Goal: Task Accomplishment & Management: Use online tool/utility

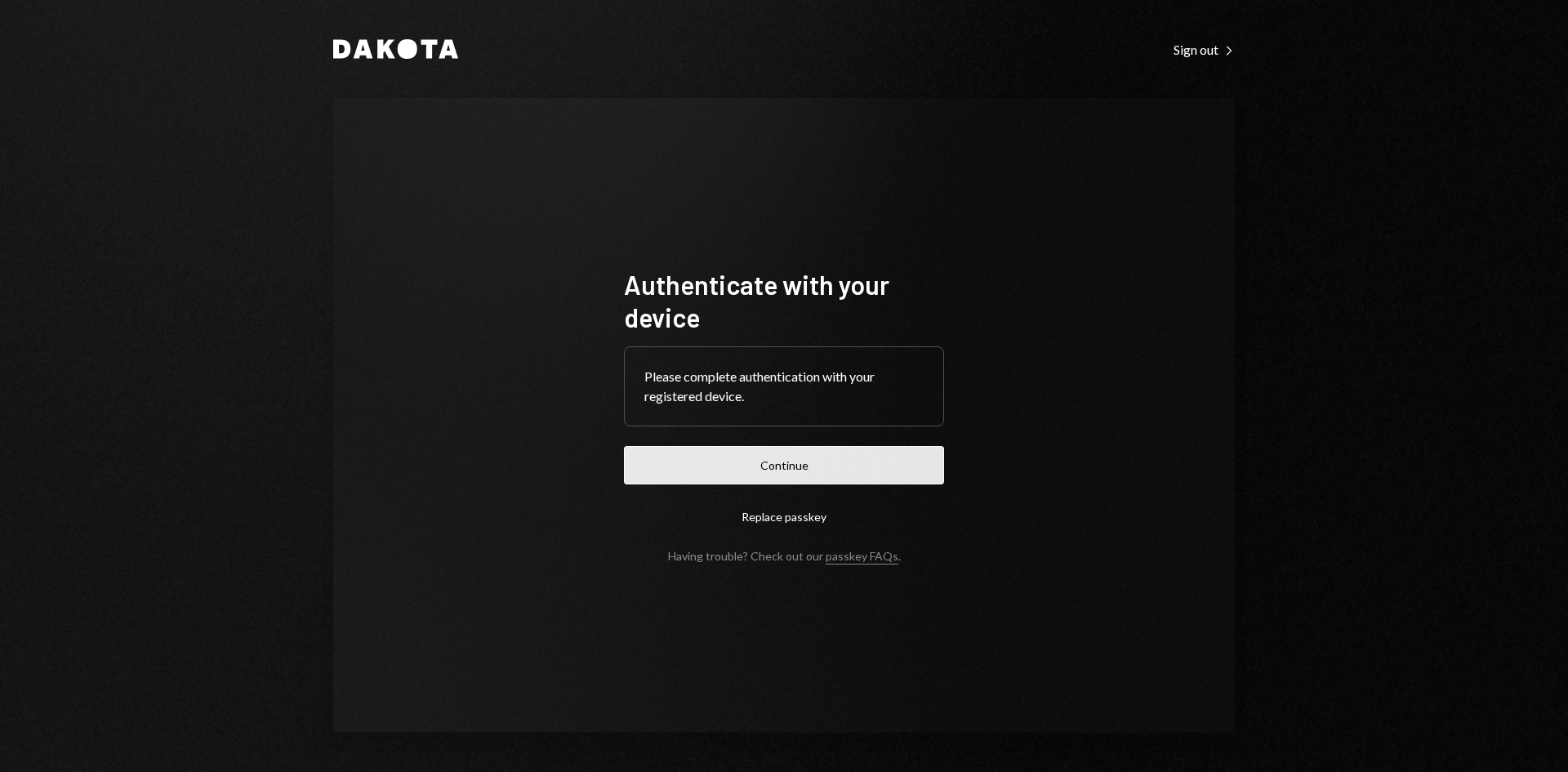
click at [786, 467] on button "Continue" at bounding box center [784, 465] width 320 height 38
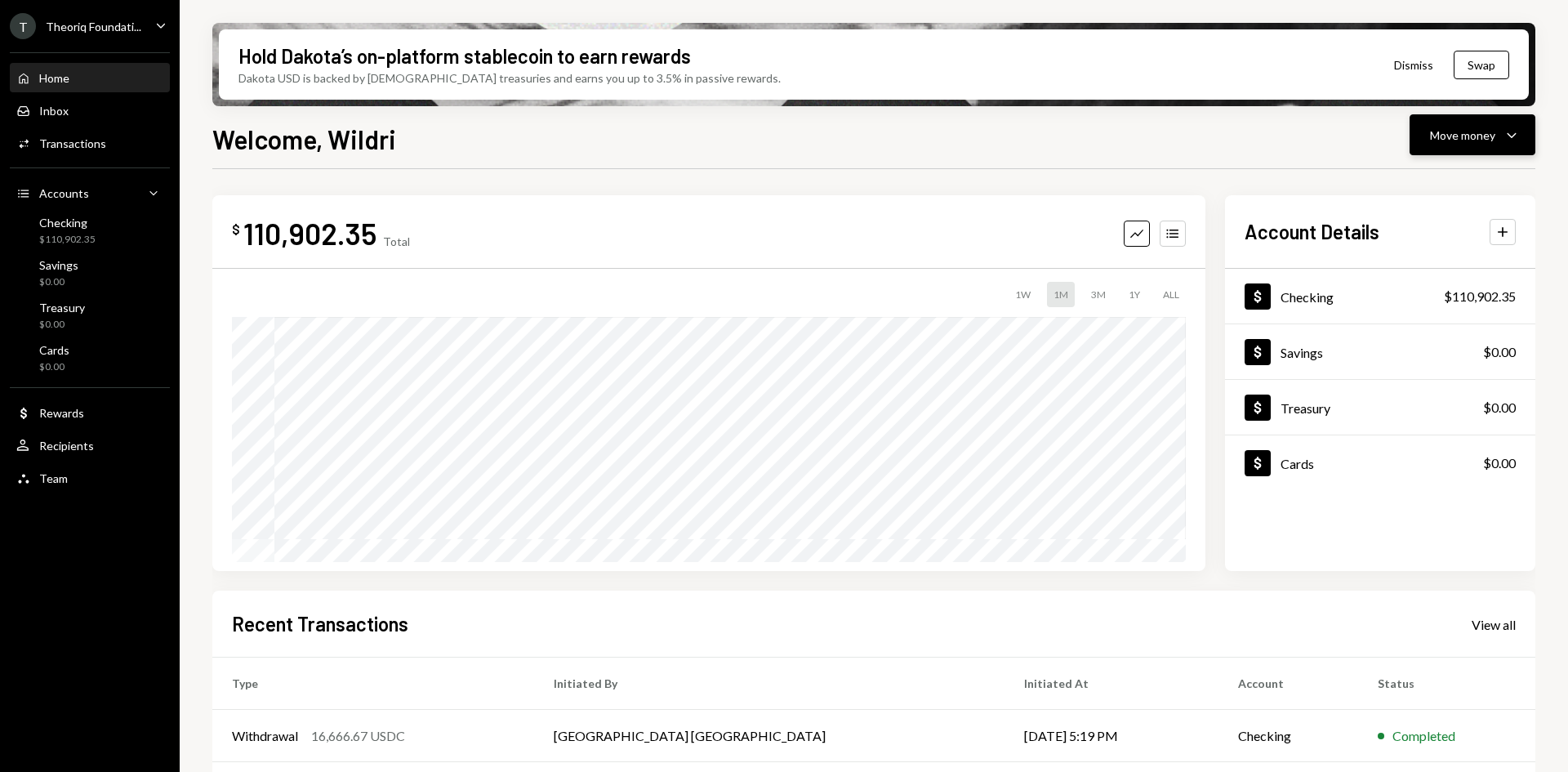
click at [1461, 137] on div "Move money" at bounding box center [1463, 135] width 65 height 18
click at [1436, 257] on div "Deposit" at bounding box center [1459, 258] width 119 height 18
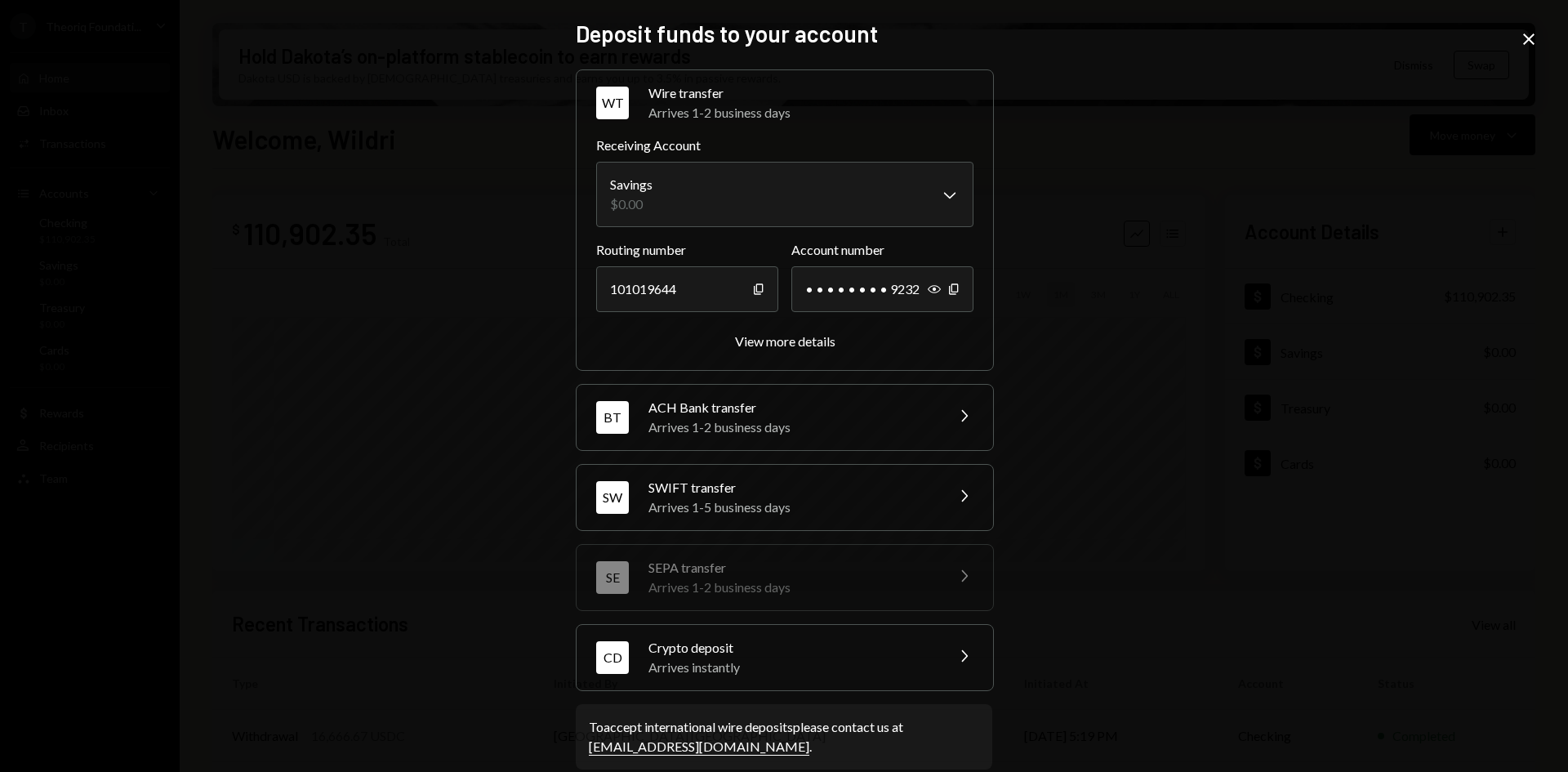
click at [756, 645] on div "Crypto deposit" at bounding box center [791, 649] width 286 height 20
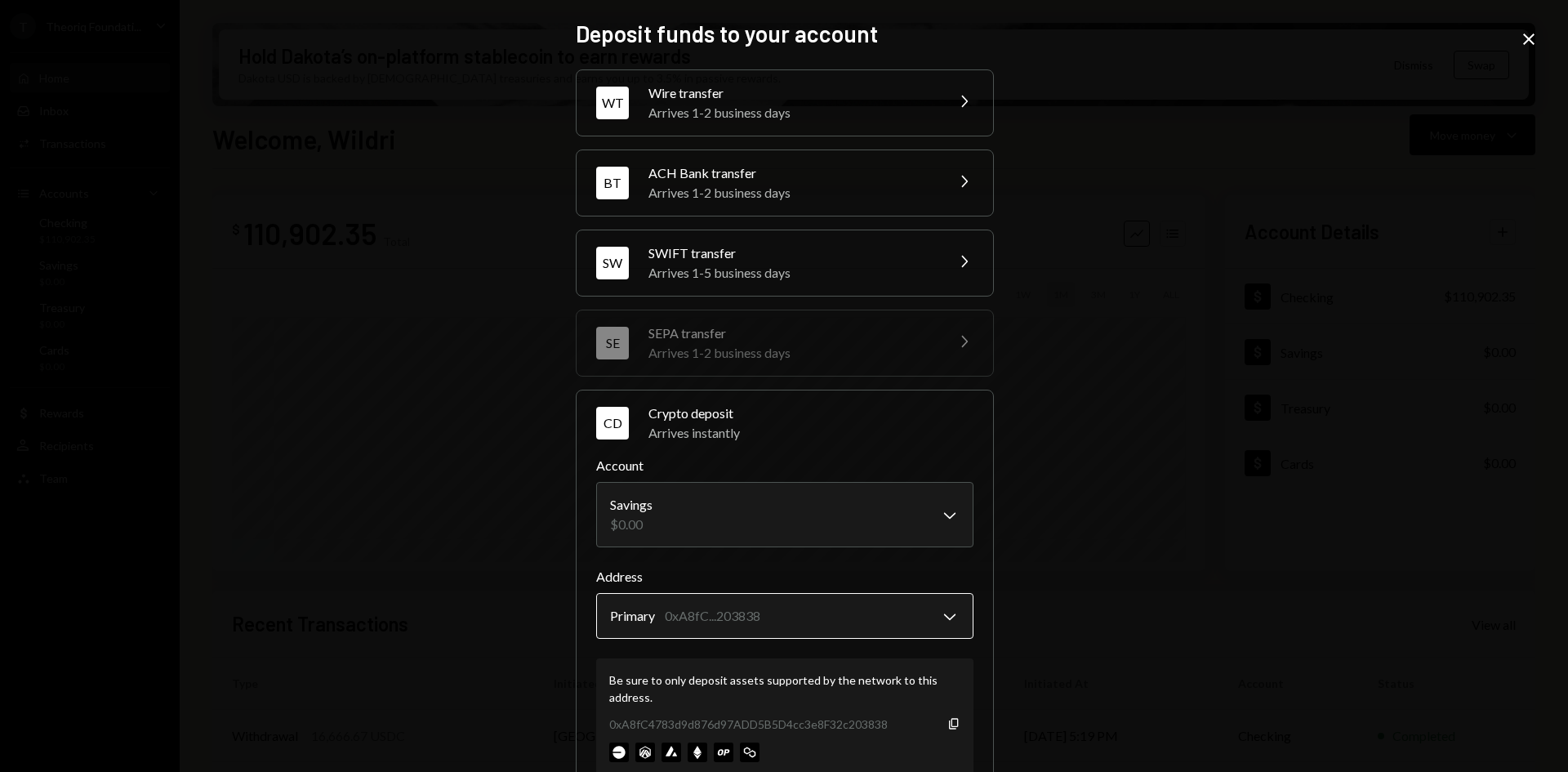
click at [735, 621] on body "T Theoriq Foundati... Caret Down Home Home Inbox Inbox Activities Transactions …" at bounding box center [784, 386] width 1568 height 772
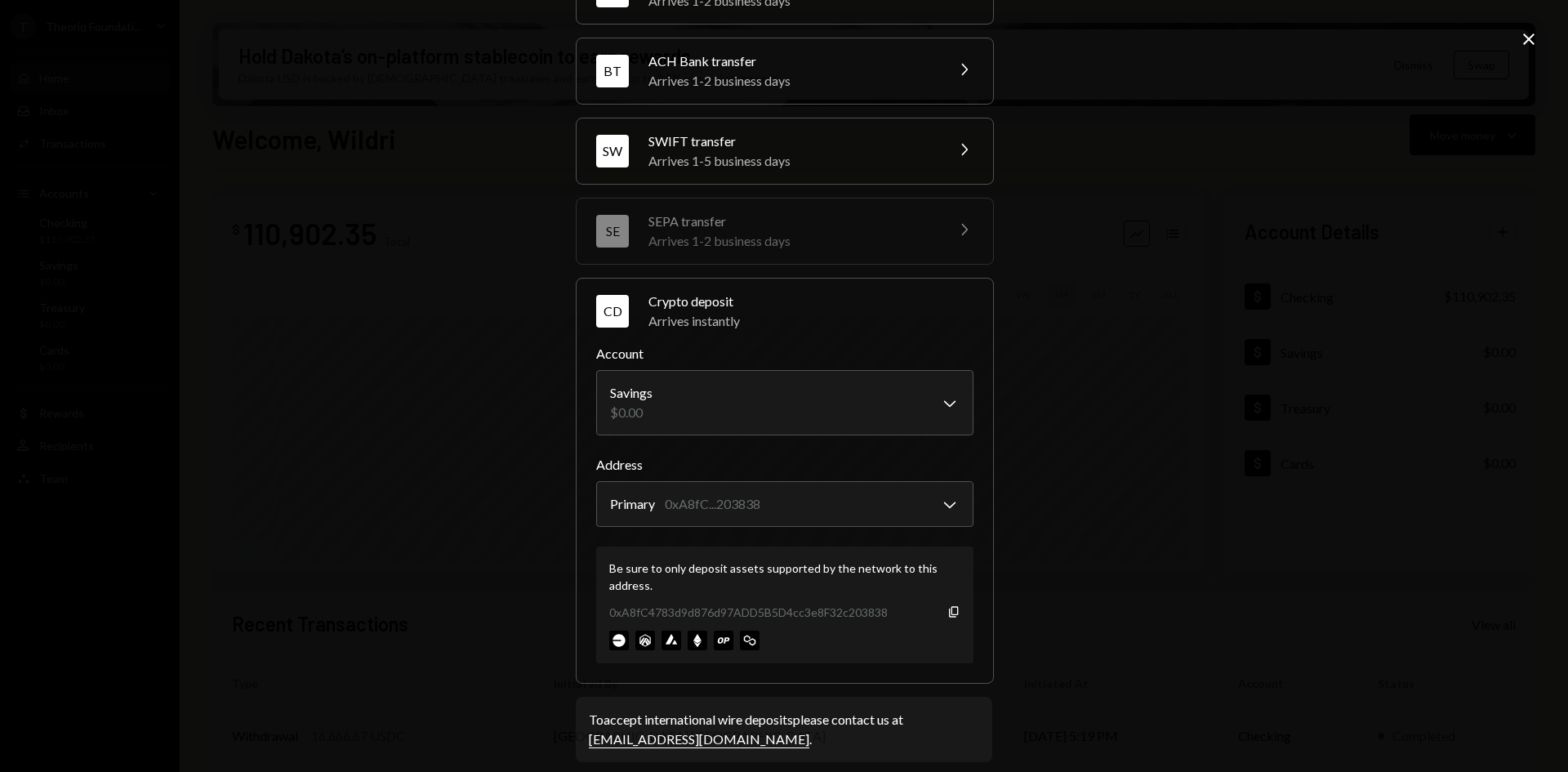
scroll to position [128, 0]
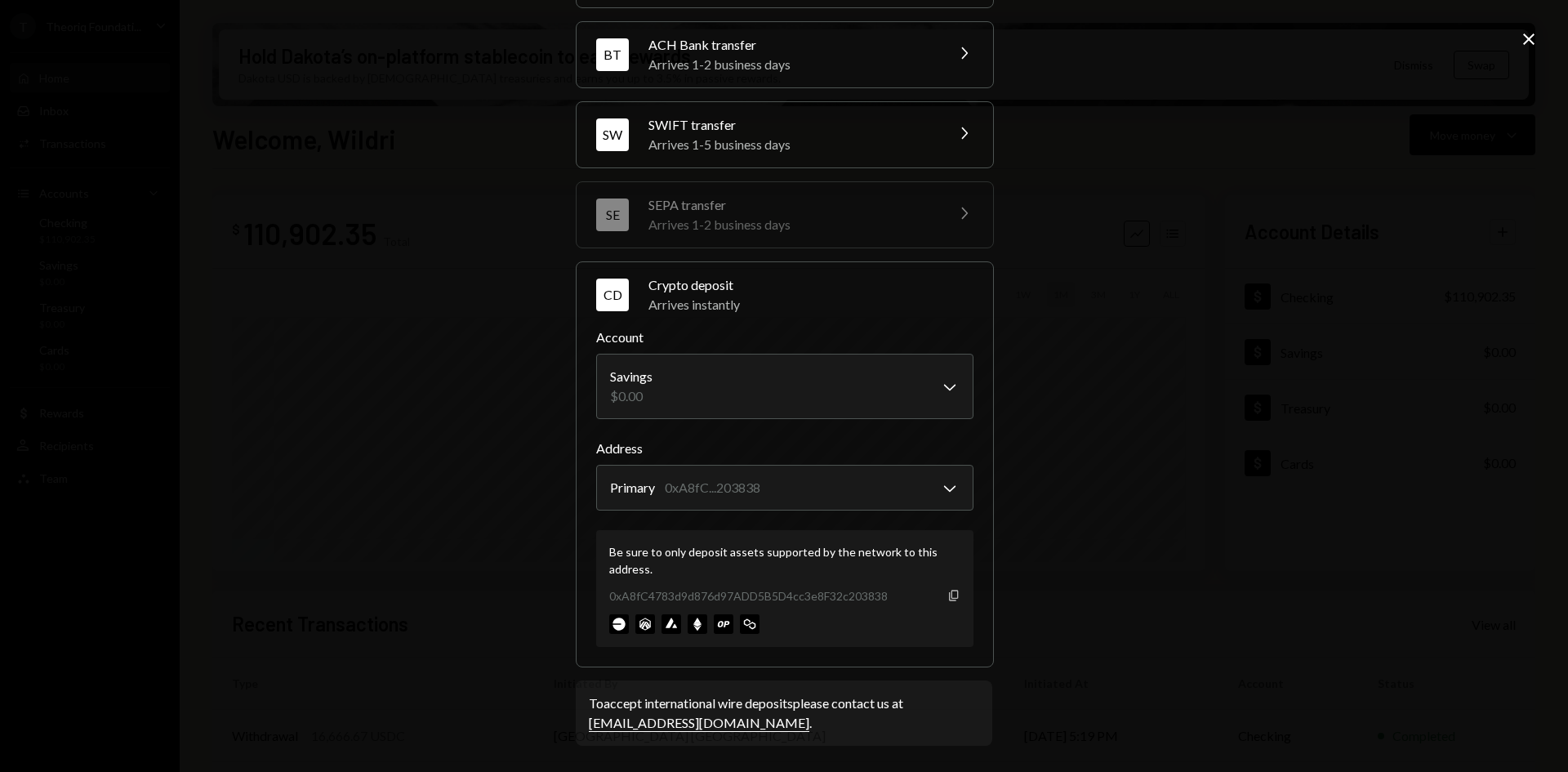
click at [948, 594] on icon "Copy" at bounding box center [954, 596] width 13 height 13
click at [927, 488] on body "T Theoriq Foundati... Caret Down Home Home Inbox Inbox Activities Transactions …" at bounding box center [784, 386] width 1568 height 772
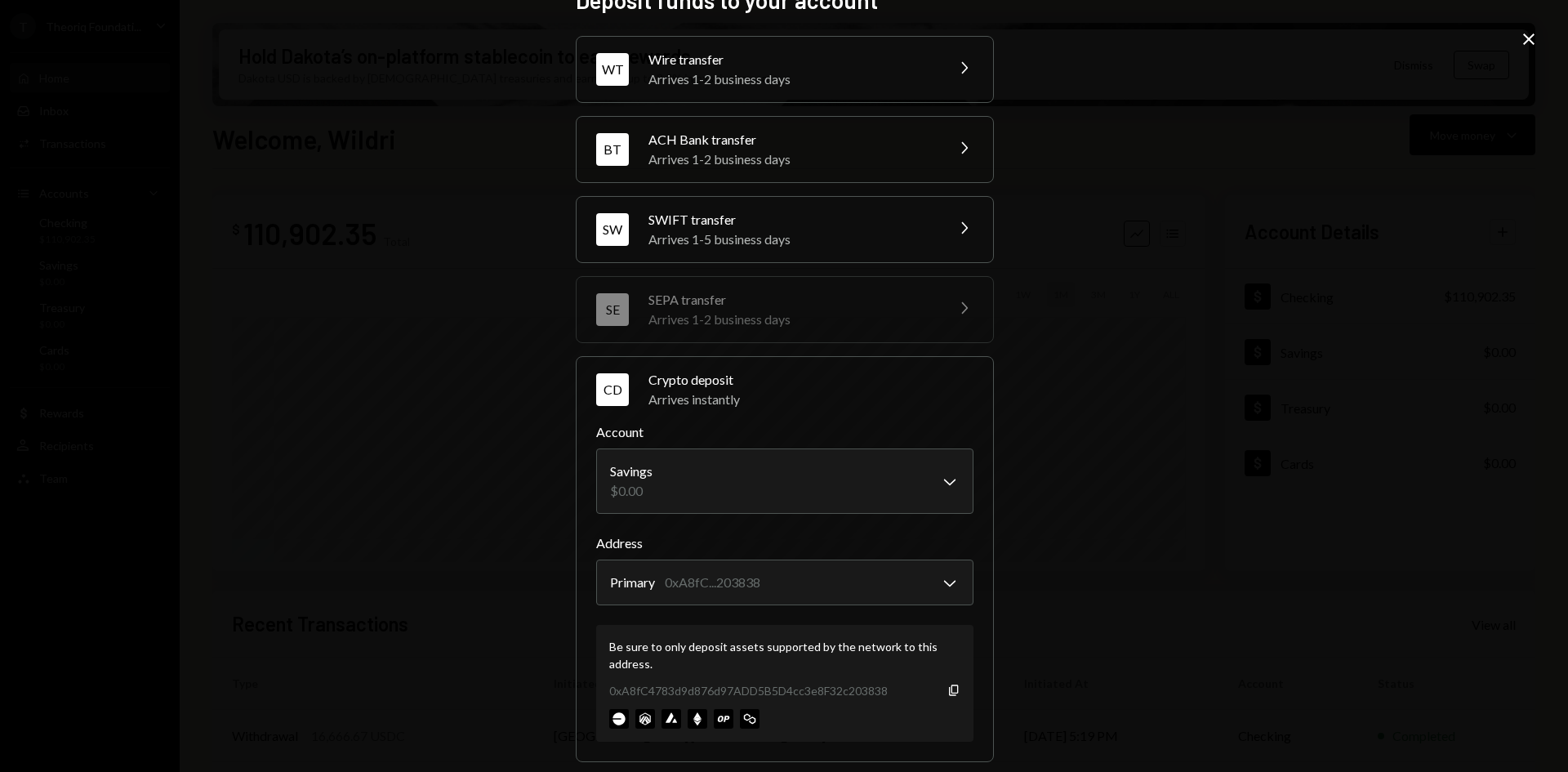
scroll to position [0, 0]
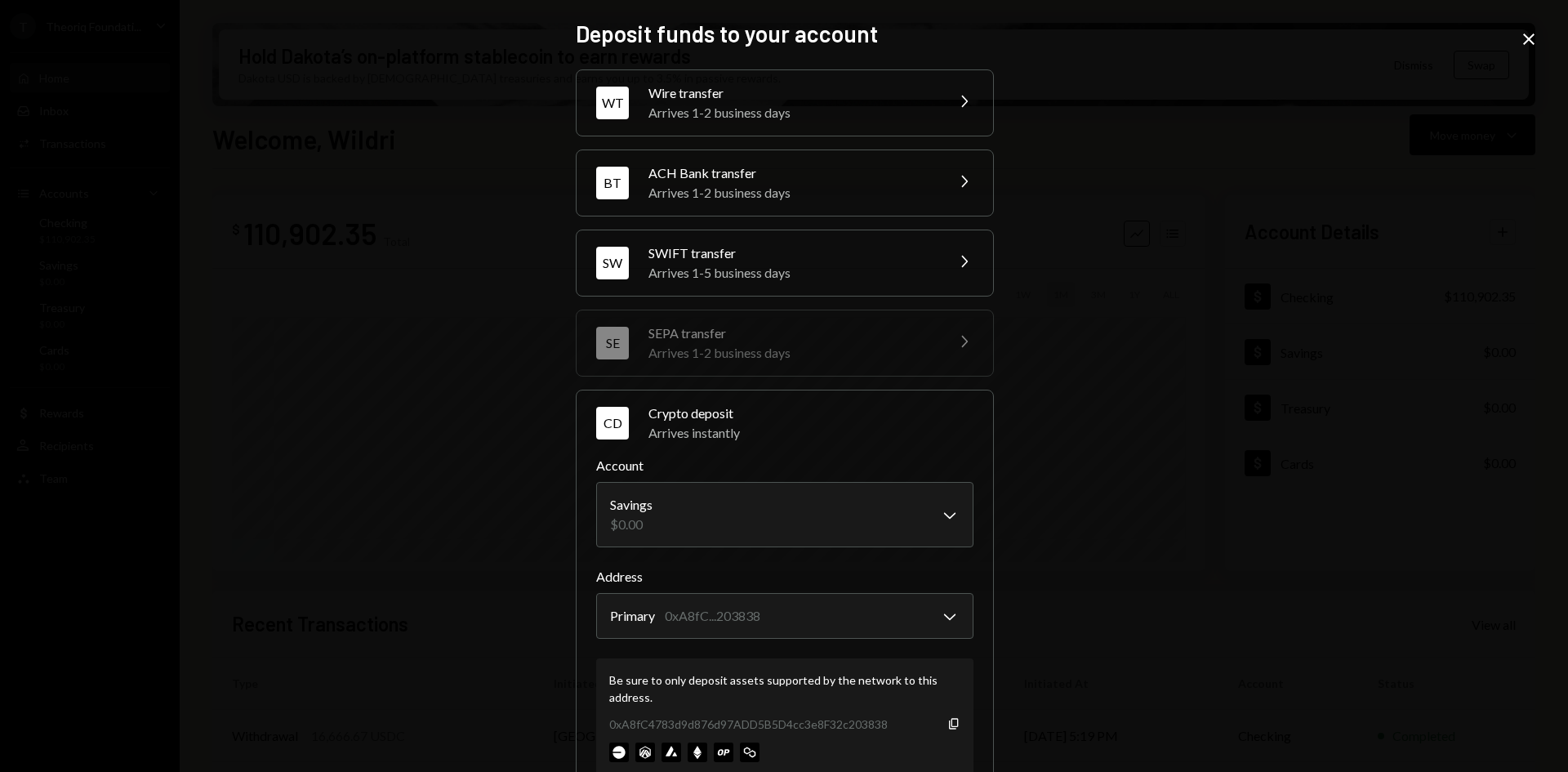
click at [1526, 33] on icon "Close" at bounding box center [1529, 39] width 20 height 20
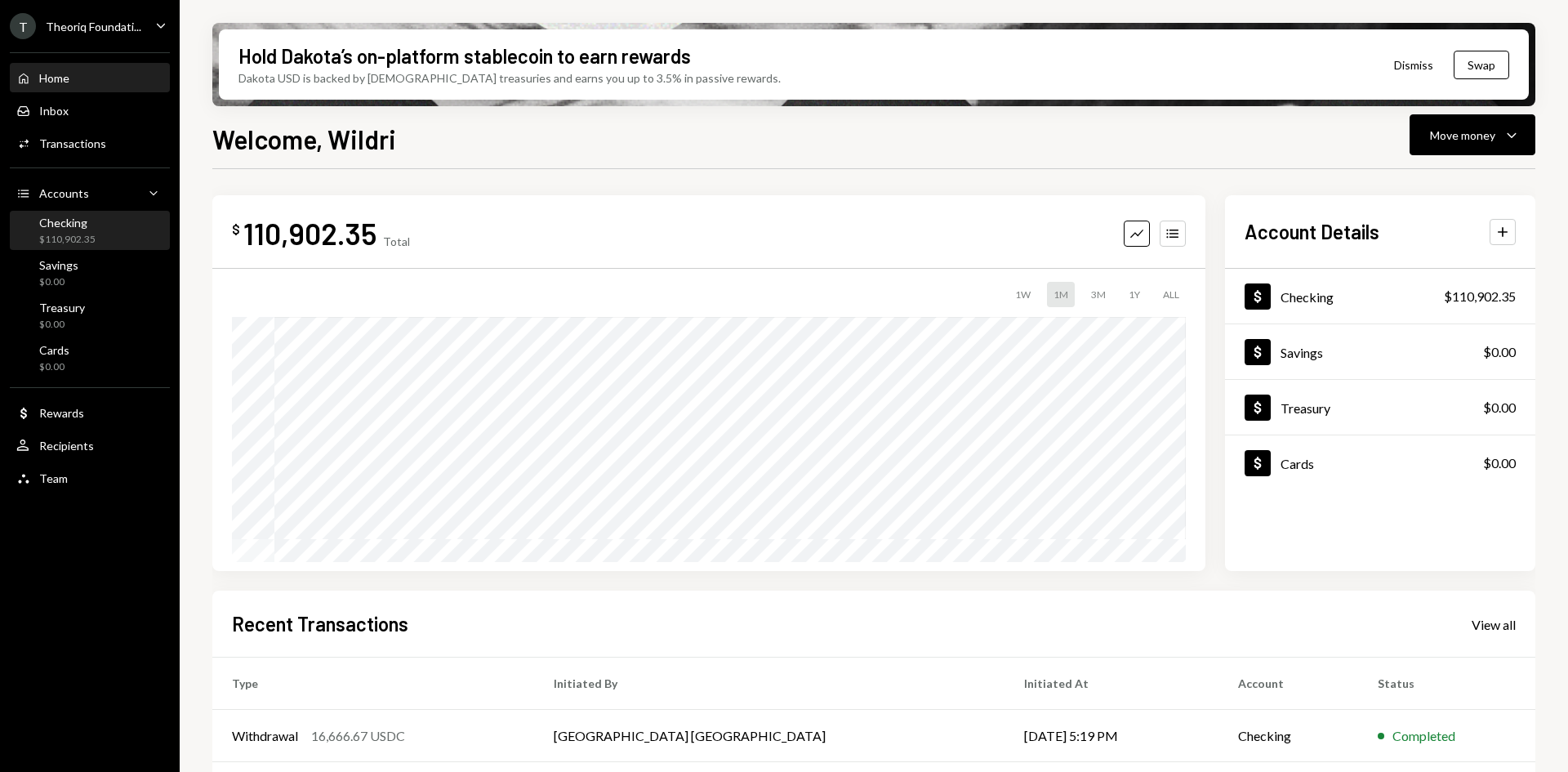
click at [106, 227] on div "Checking $110,902.35" at bounding box center [90, 231] width 147 height 31
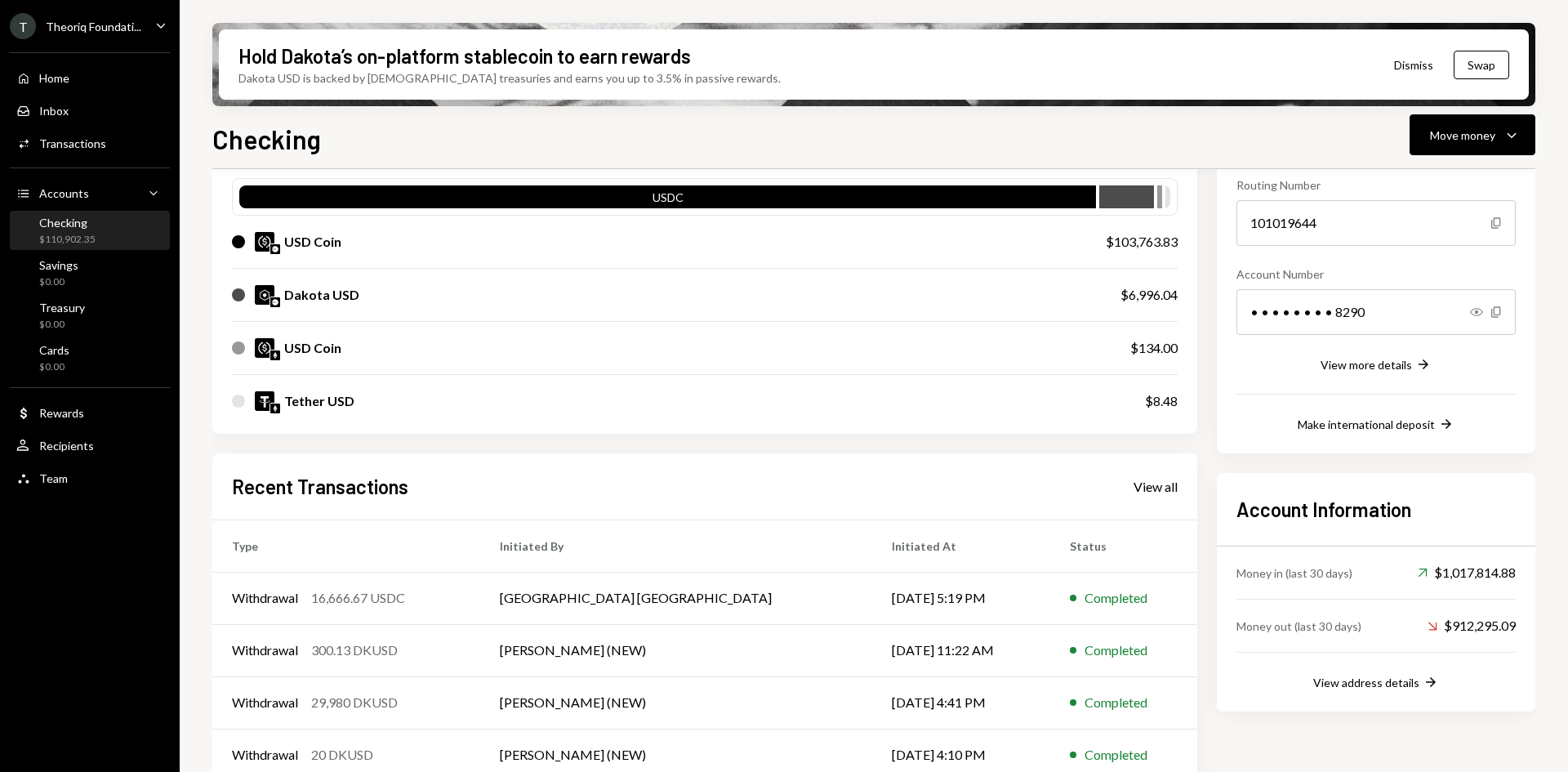
scroll to position [163, 0]
click at [581, 232] on div "USD Coin" at bounding box center [652, 241] width 841 height 20
click at [1128, 249] on div "$103,763.83" at bounding box center [1141, 241] width 72 height 20
click at [1144, 282] on div "Dakota USD $6,996.04" at bounding box center [704, 294] width 946 height 53
drag, startPoint x: 1144, startPoint y: 346, endPoint x: 539, endPoint y: 280, distance: 608.6
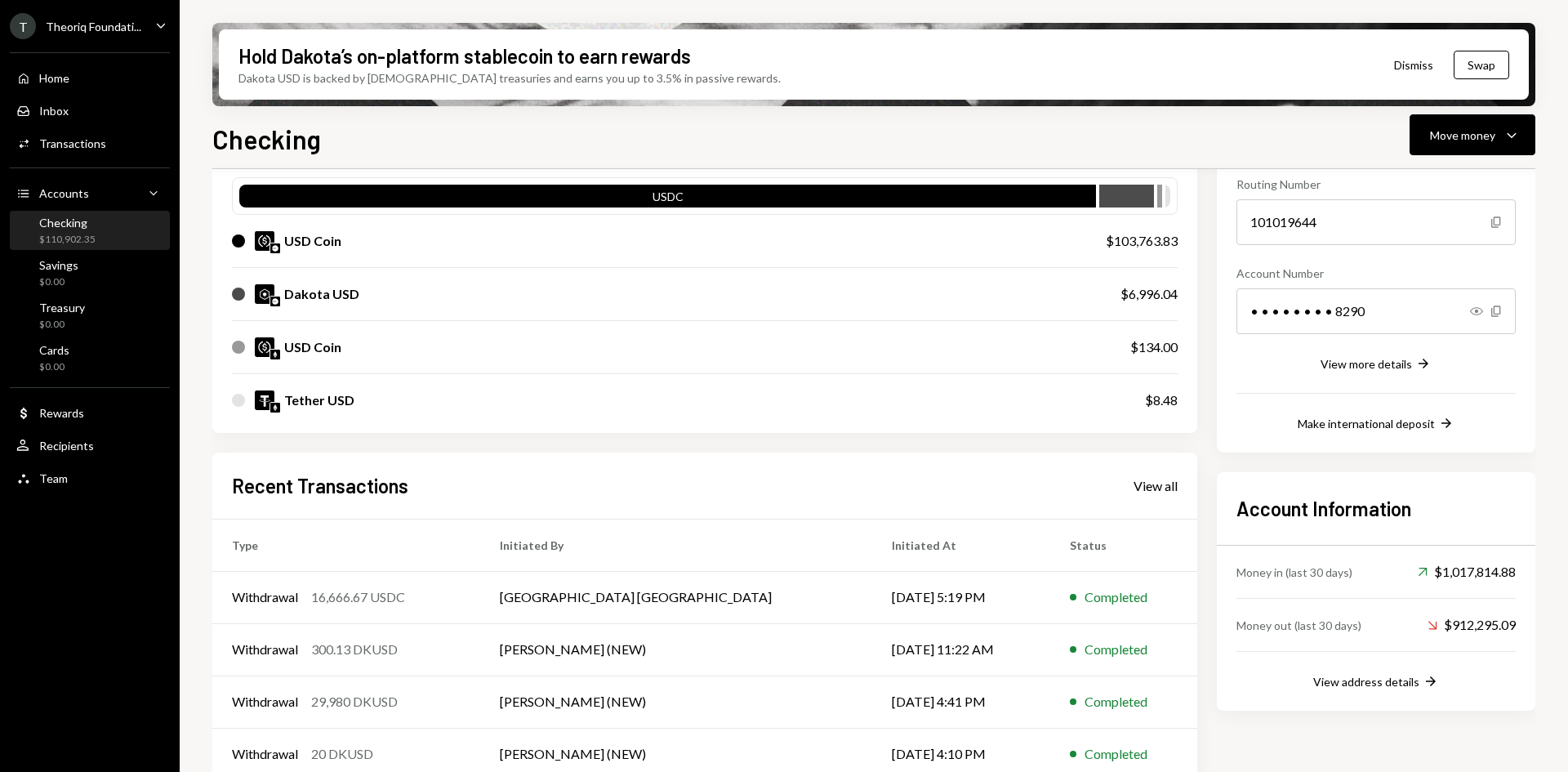
click at [1144, 346] on div "$134.00" at bounding box center [1154, 348] width 47 height 20
click at [82, 237] on div "$110,902.35" at bounding box center [67, 239] width 57 height 14
click at [72, 279] on div "$0.00" at bounding box center [58, 282] width 39 height 14
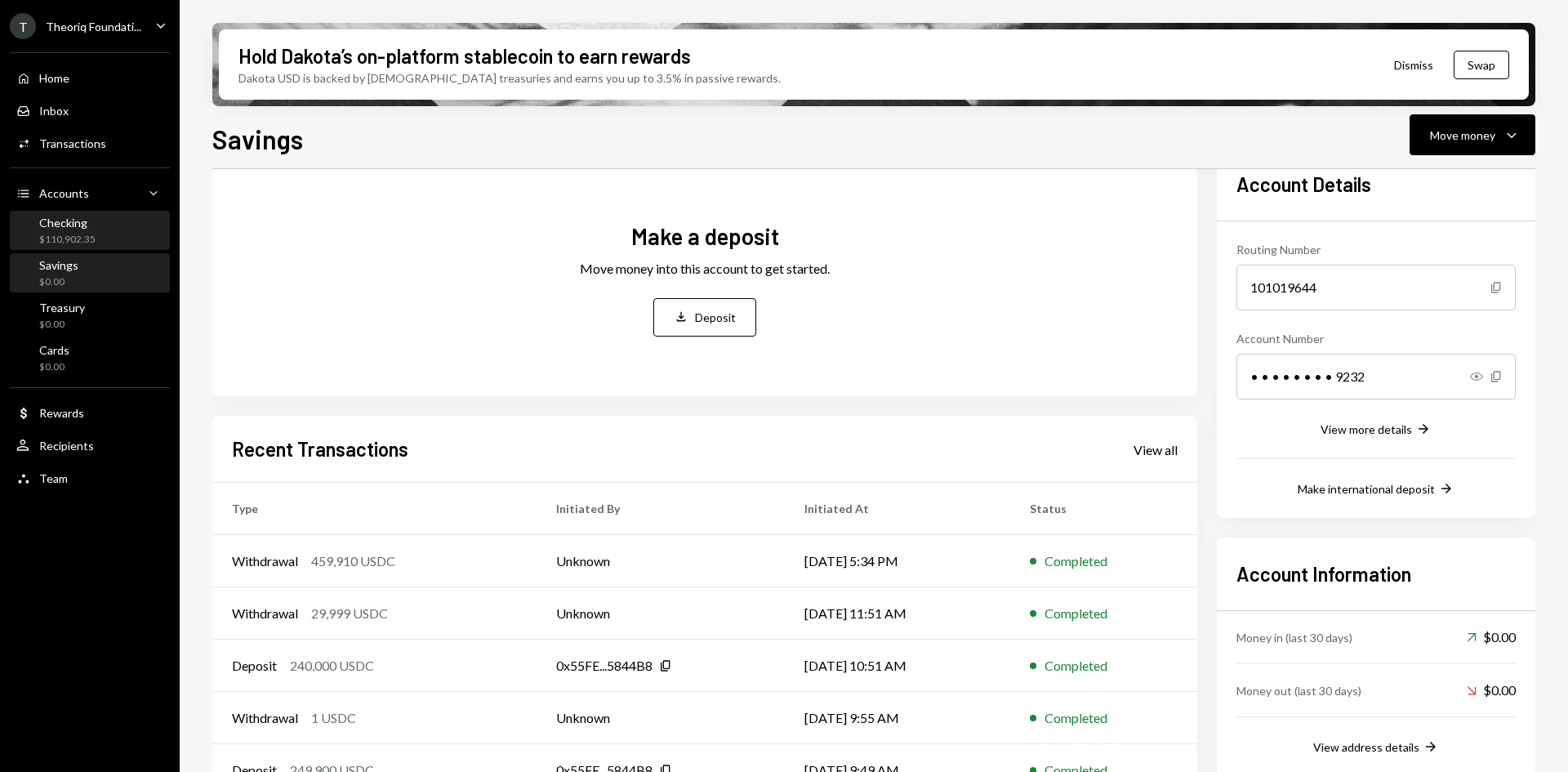
click at [92, 236] on div "$110,902.35" at bounding box center [67, 239] width 57 height 14
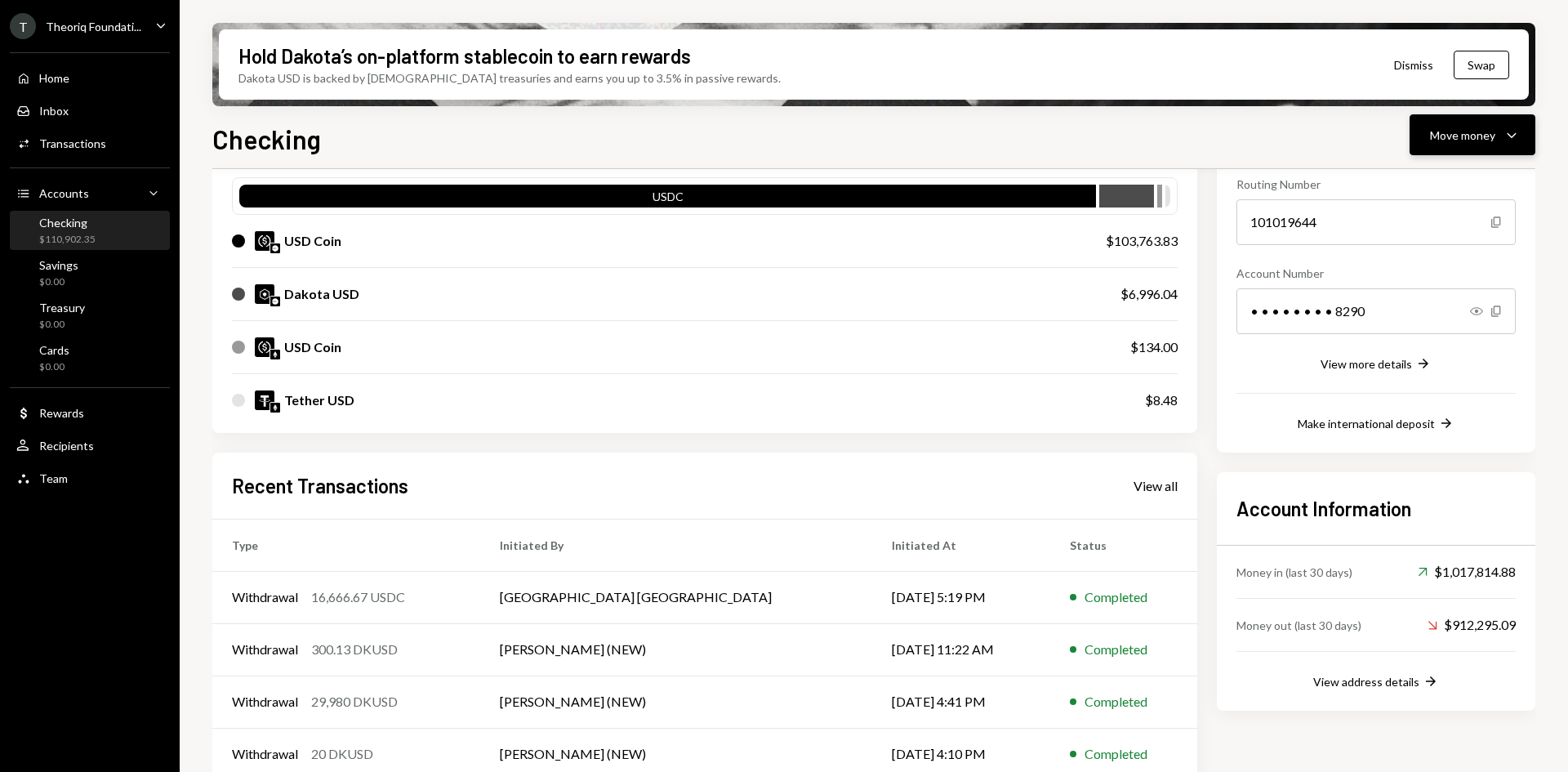
click at [1506, 126] on icon "Caret Down" at bounding box center [1512, 135] width 20 height 20
click at [1420, 250] on div "Deposit" at bounding box center [1459, 258] width 119 height 18
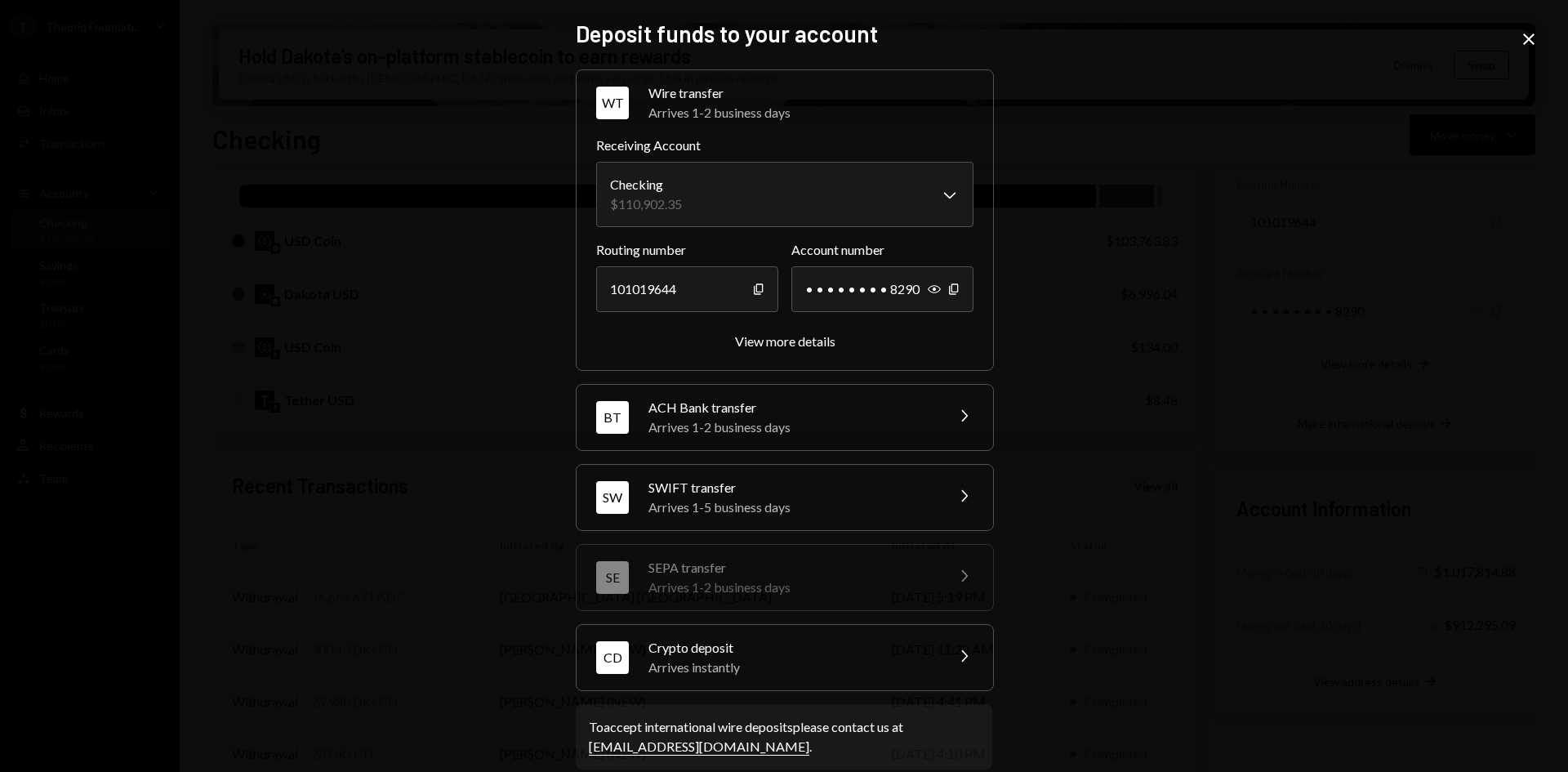
click at [804, 669] on div "Arrives instantly" at bounding box center [791, 668] width 286 height 20
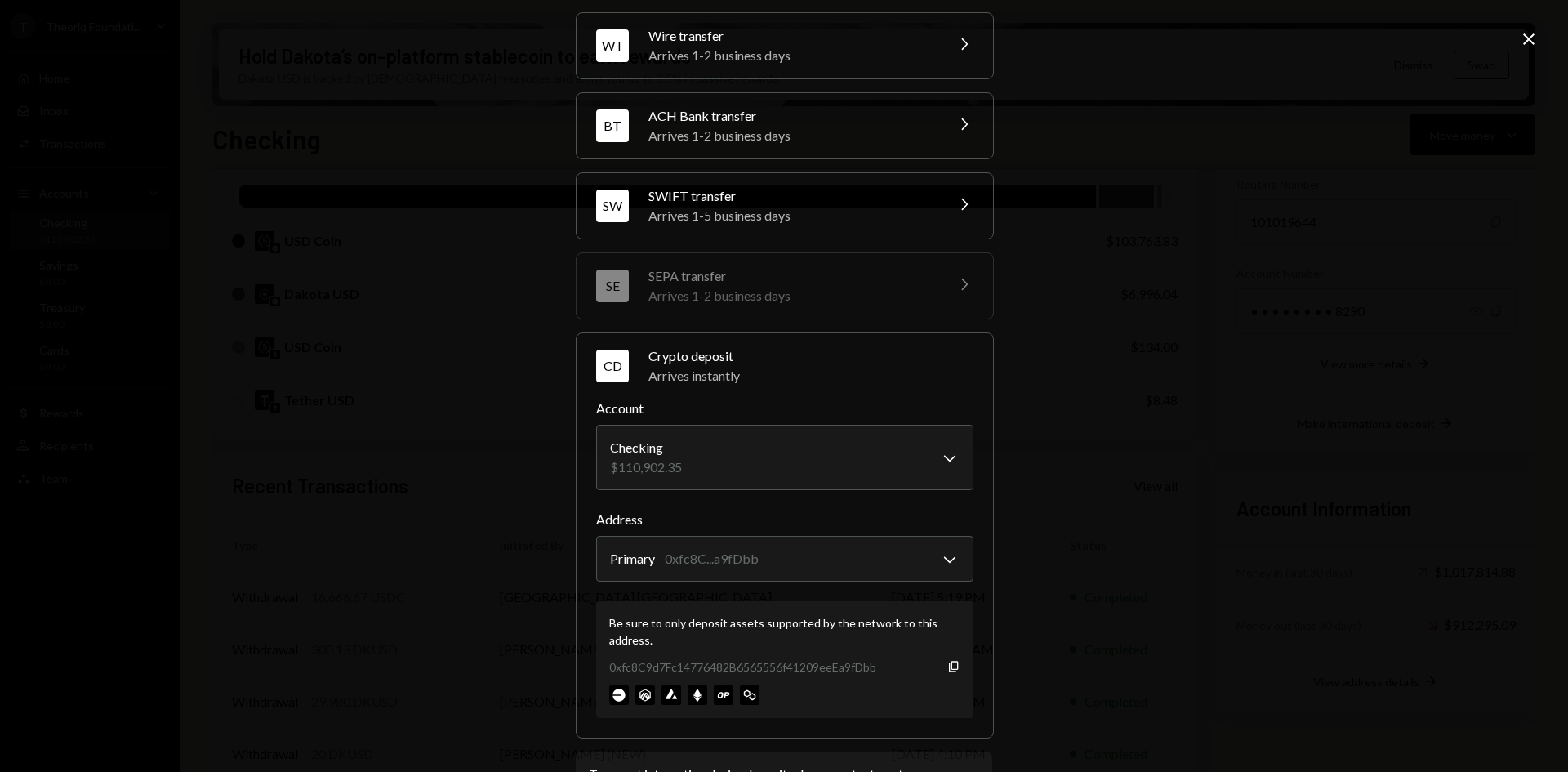
scroll to position [128, 0]
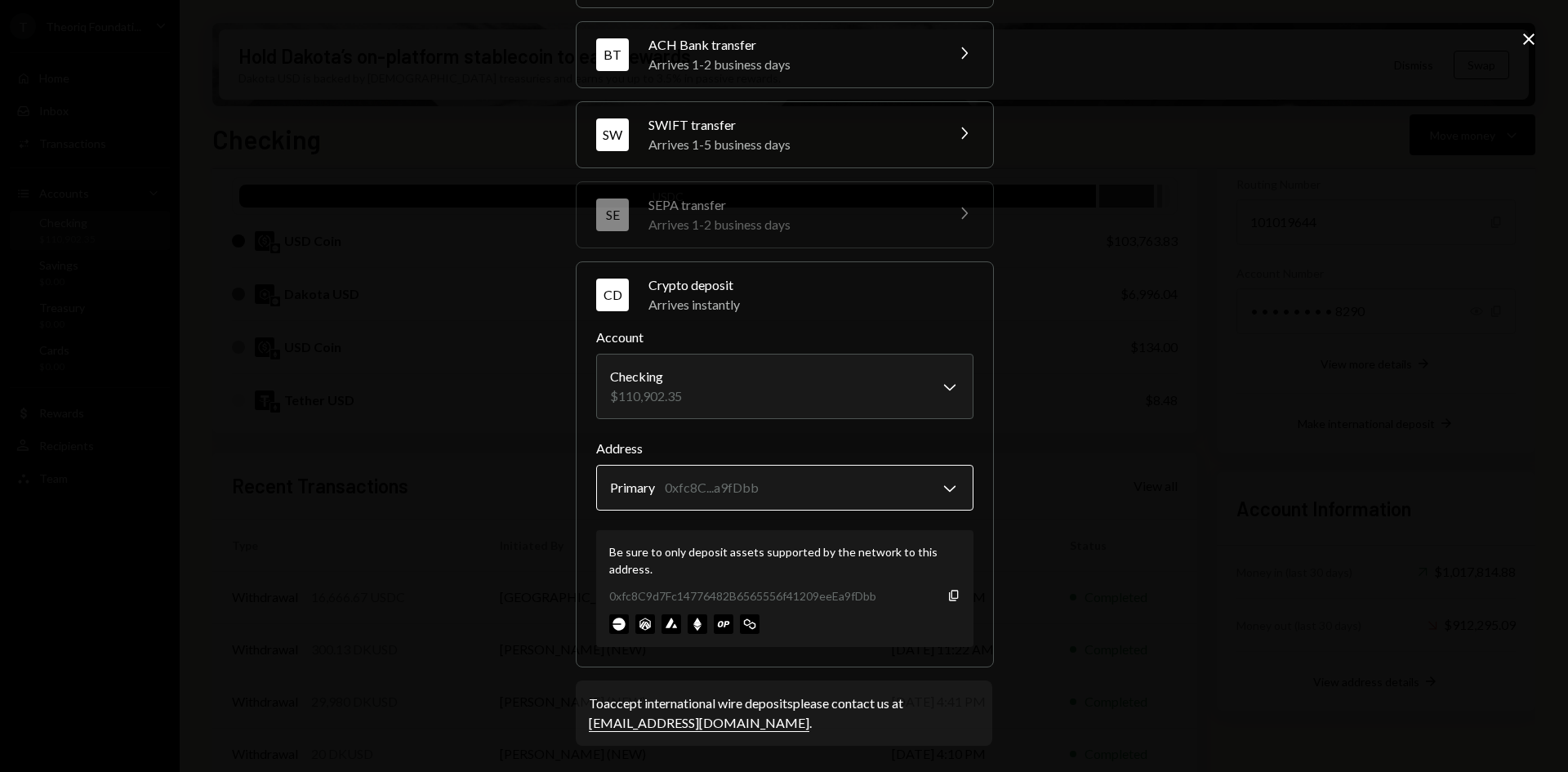
click at [796, 496] on body "T Theoriq Foundati... Caret Down Home Home Inbox Inbox Activities Transactions …" at bounding box center [784, 386] width 1568 height 772
click at [949, 599] on icon "button" at bounding box center [953, 595] width 9 height 11
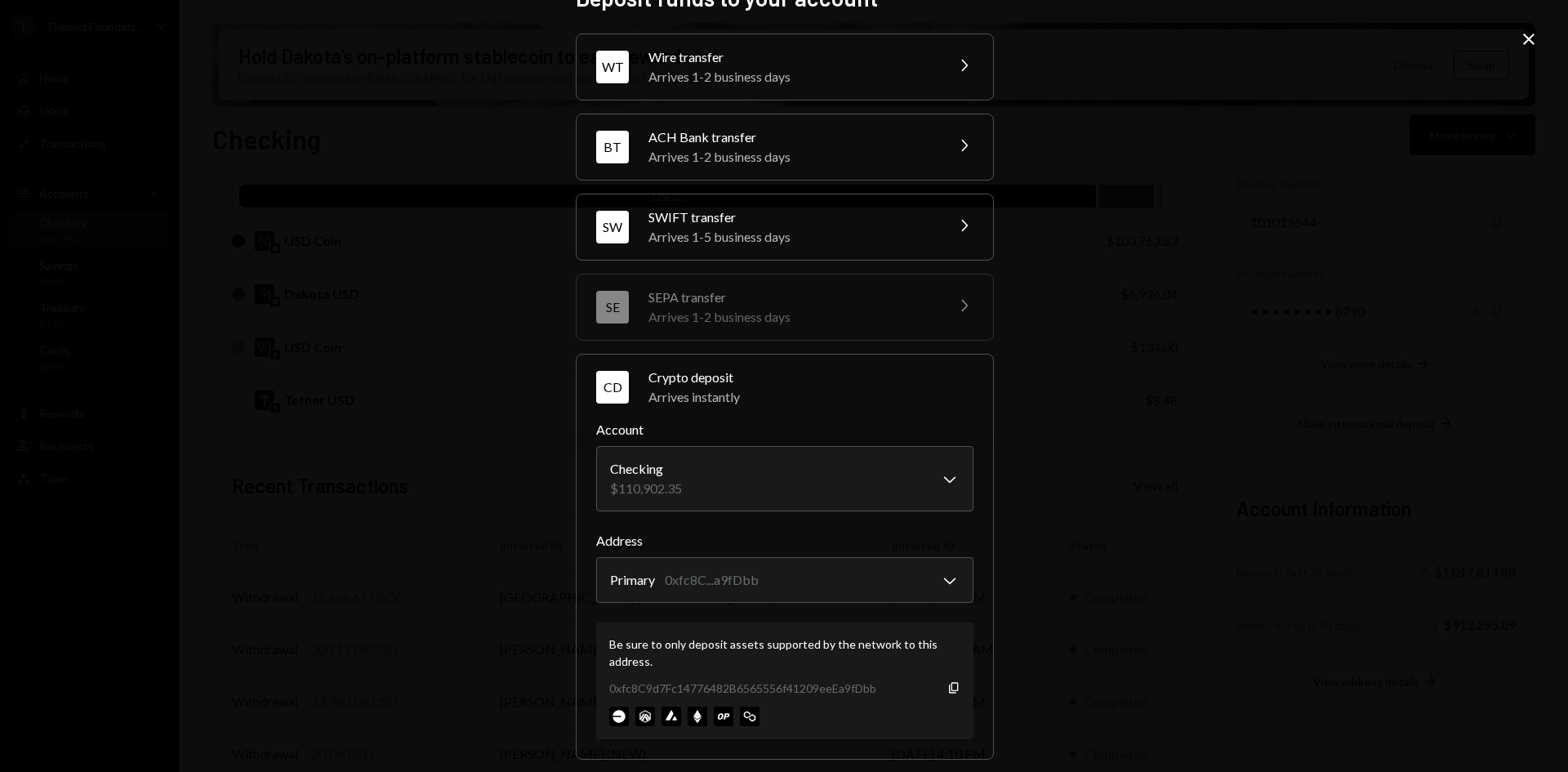
scroll to position [0, 0]
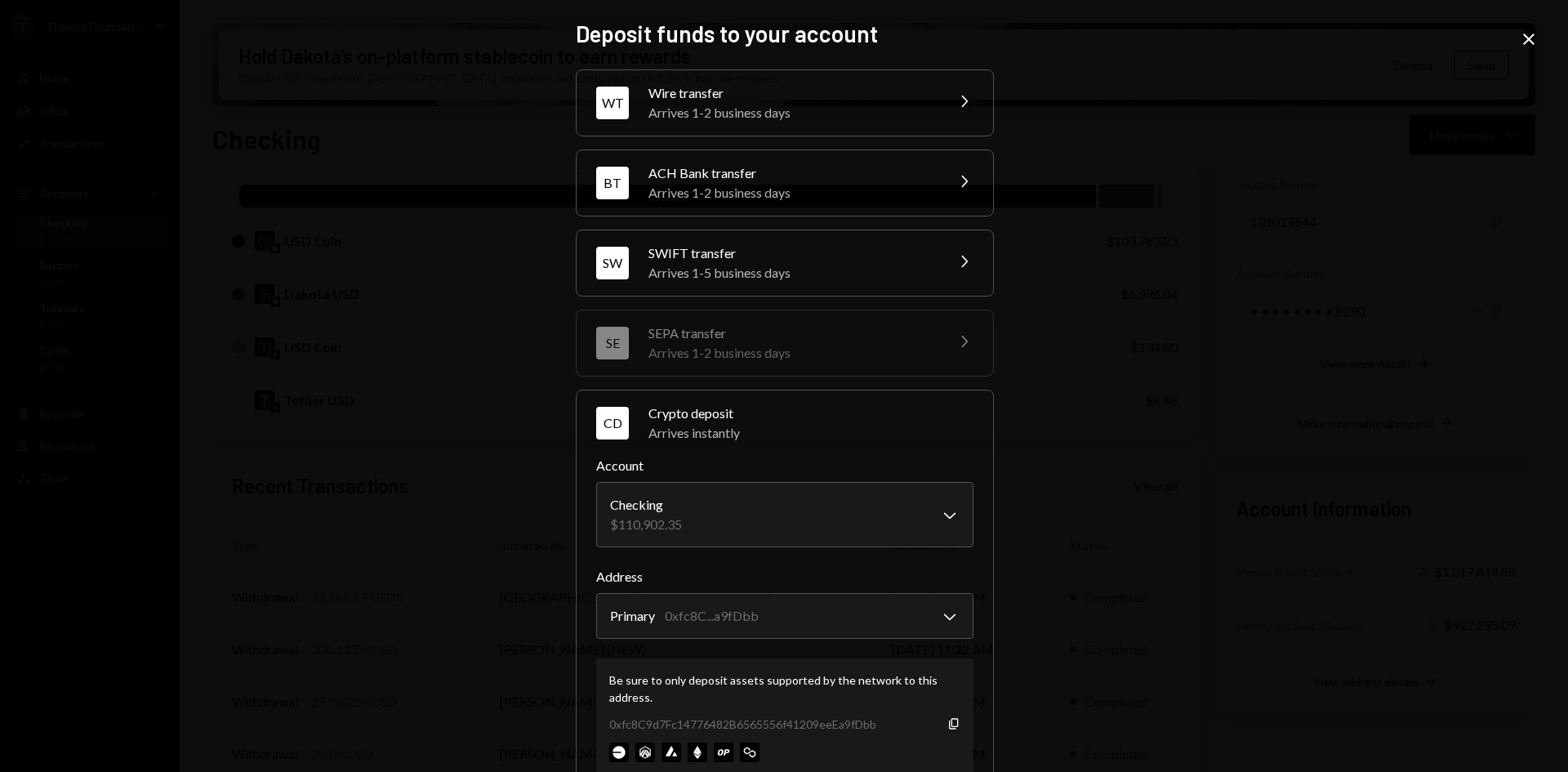
click at [1525, 45] on icon "Close" at bounding box center [1529, 39] width 20 height 20
